Goal: Entertainment & Leisure: Consume media (video, audio)

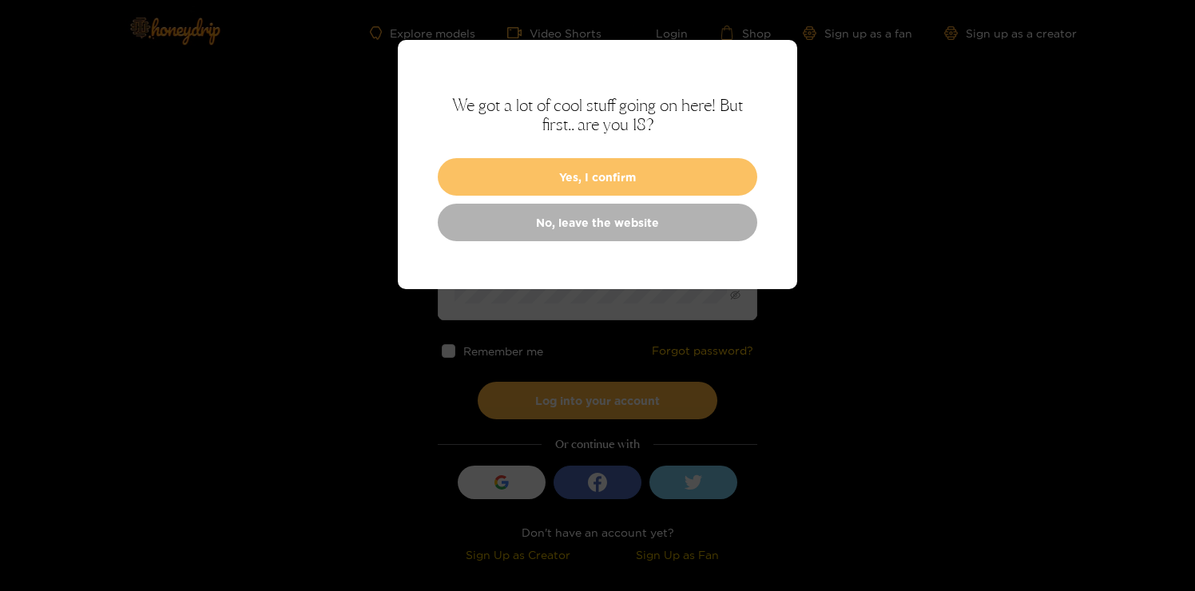
click at [478, 188] on button "Yes, I confirm" at bounding box center [597, 177] width 319 height 38
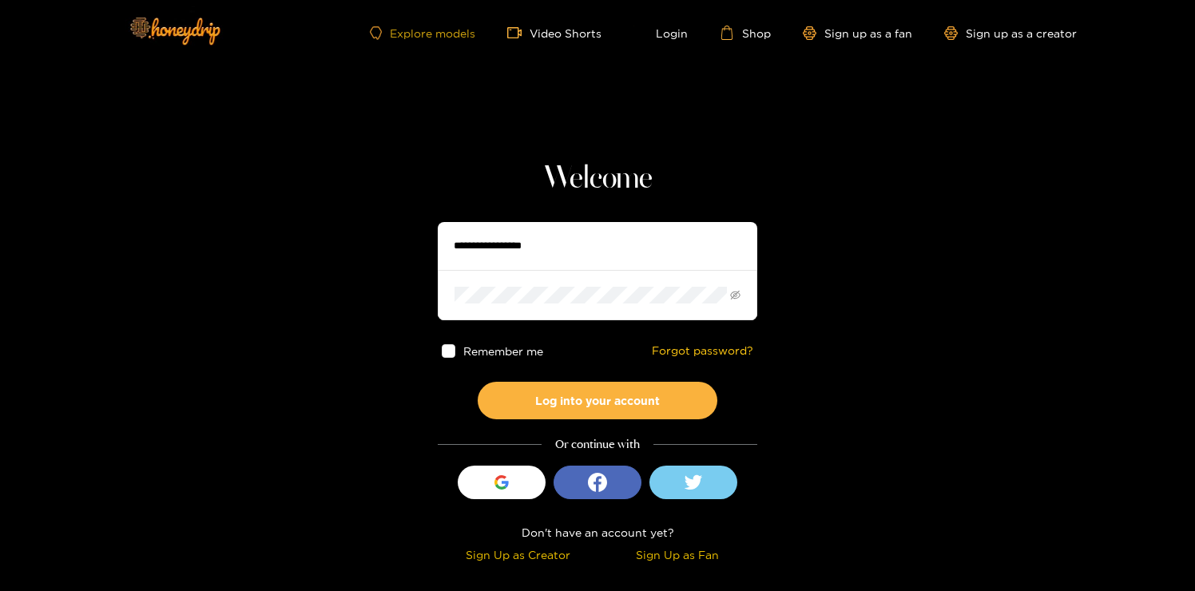
click at [443, 35] on link "Explore models" at bounding box center [422, 33] width 105 height 14
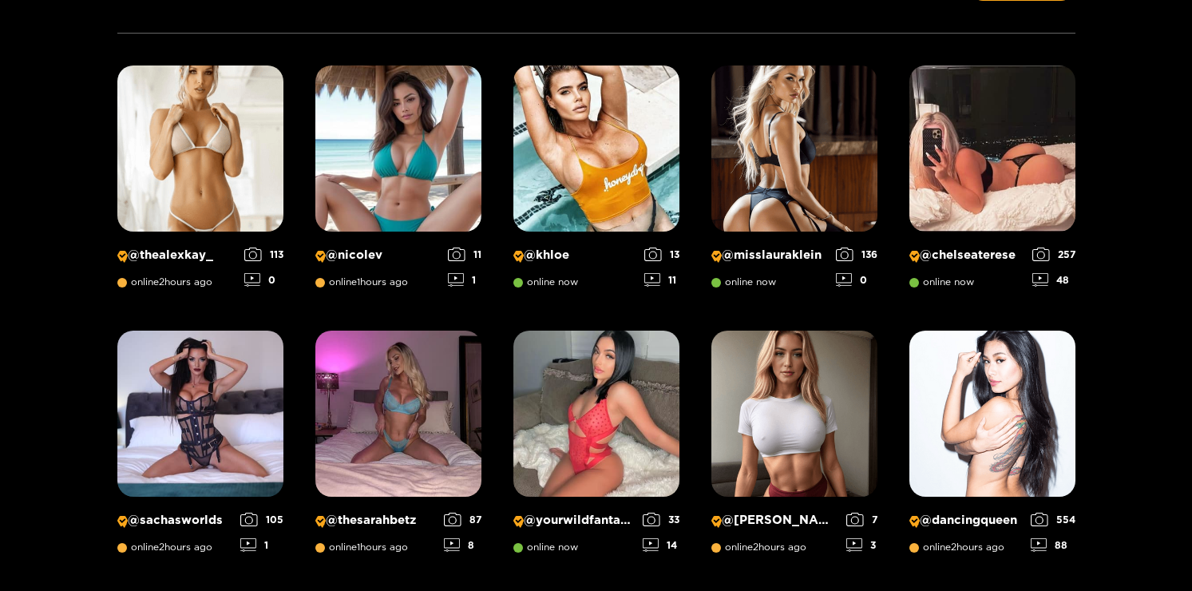
scroll to position [262, 0]
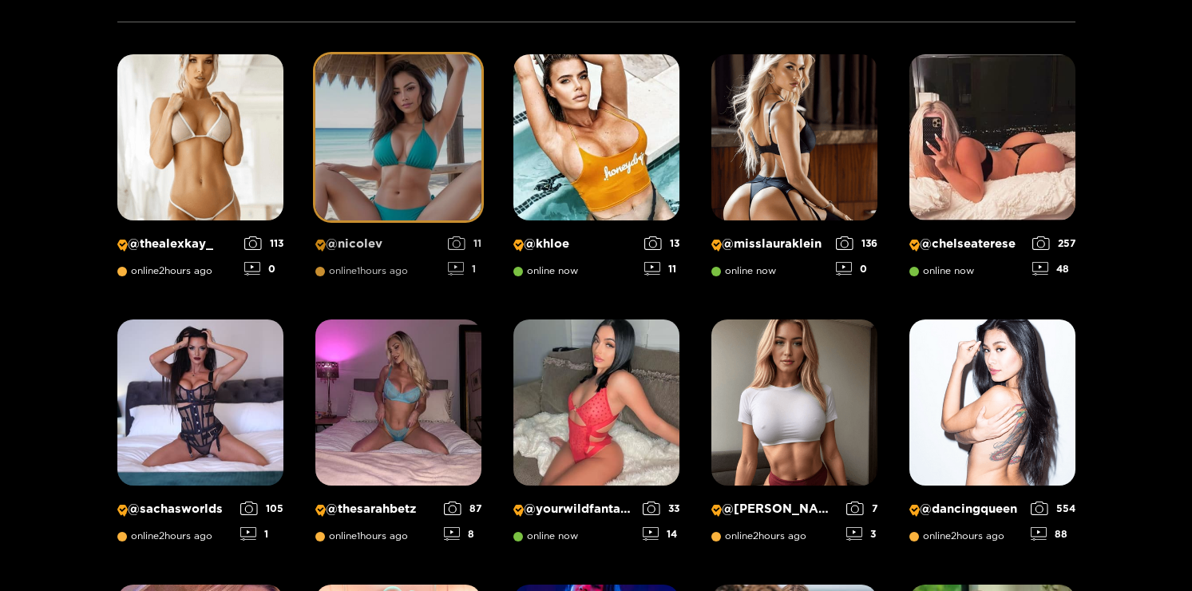
click at [449, 180] on img at bounding box center [398, 137] width 166 height 166
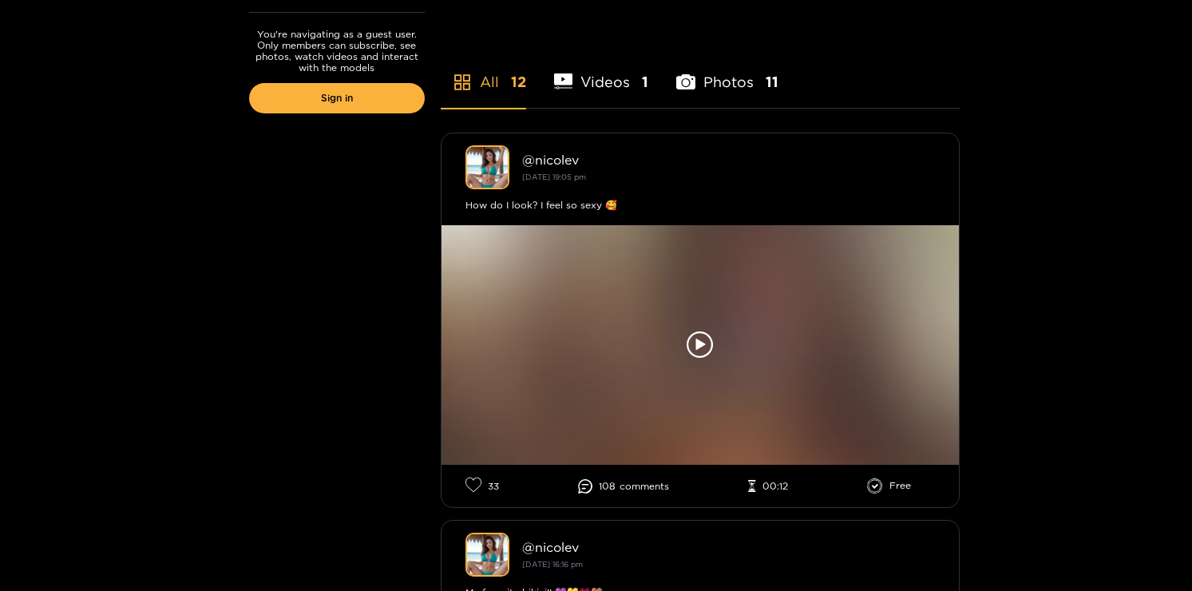
scroll to position [415, 0]
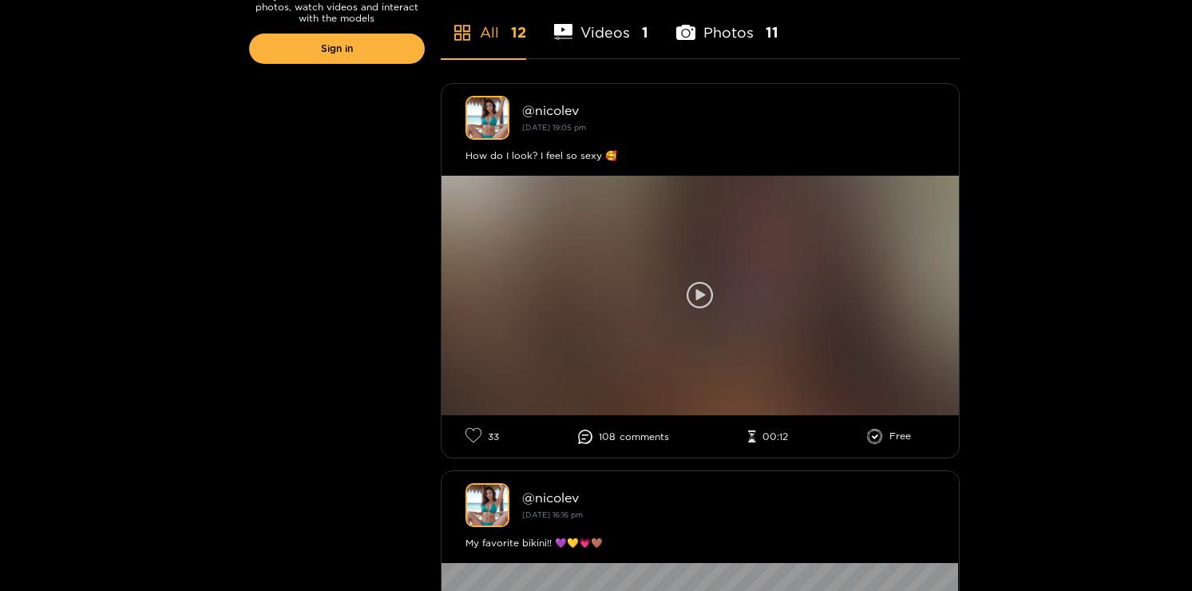
click at [568, 303] on div at bounding box center [701, 296] width 518 height 240
